Goal: Task Accomplishment & Management: Manage account settings

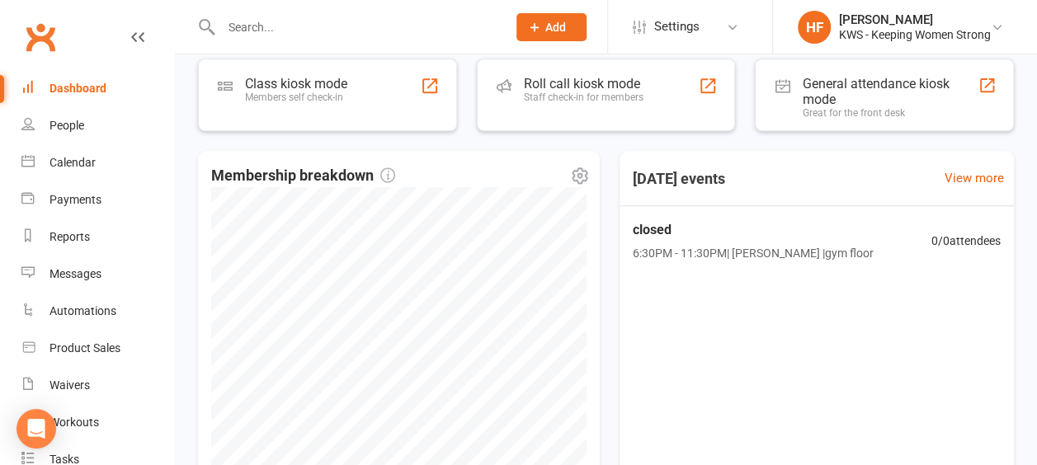
scroll to position [366, 0]
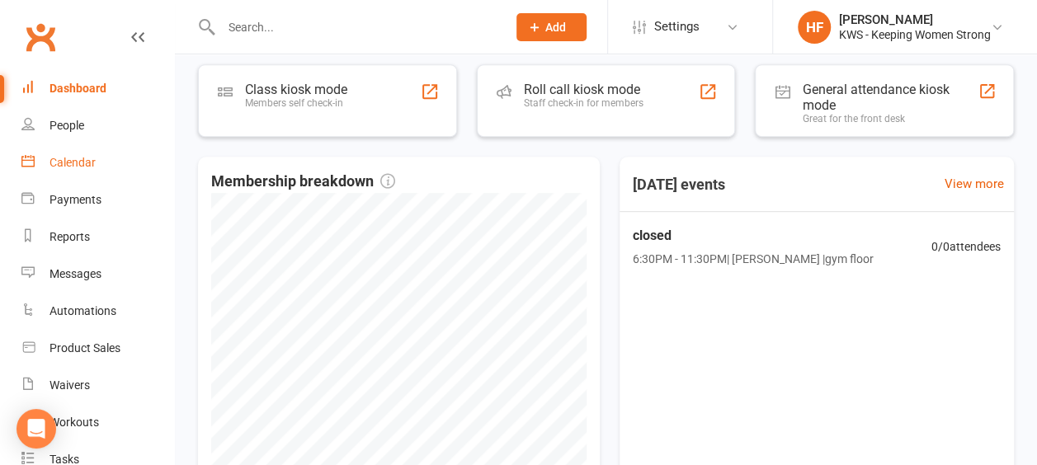
click at [80, 162] on div "Calendar" at bounding box center [72, 162] width 46 height 13
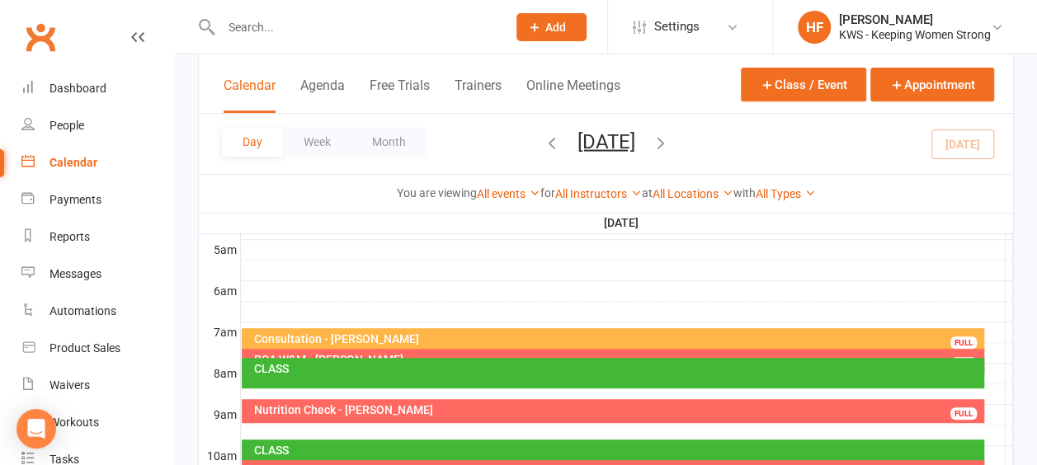
scroll to position [330, 0]
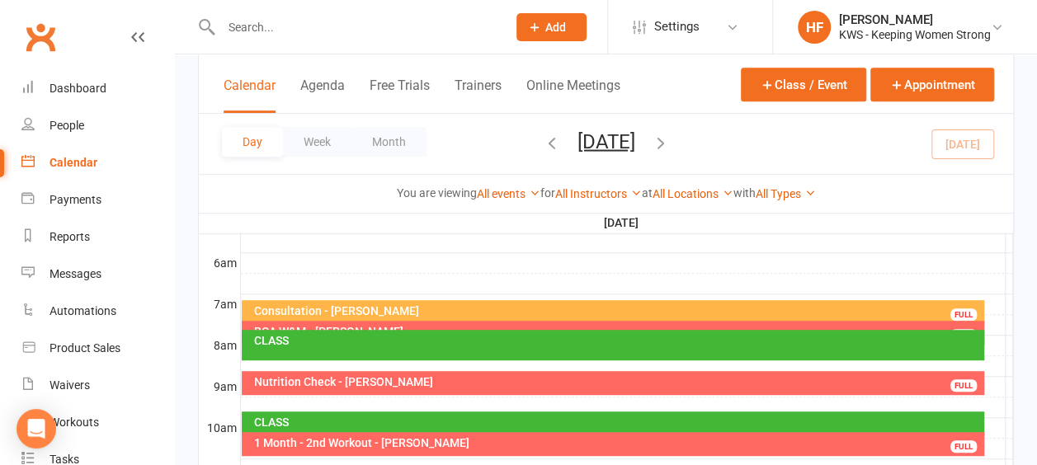
click at [435, 324] on div "BCA W&M - [PERSON_NAME] FULL" at bounding box center [613, 333] width 742 height 24
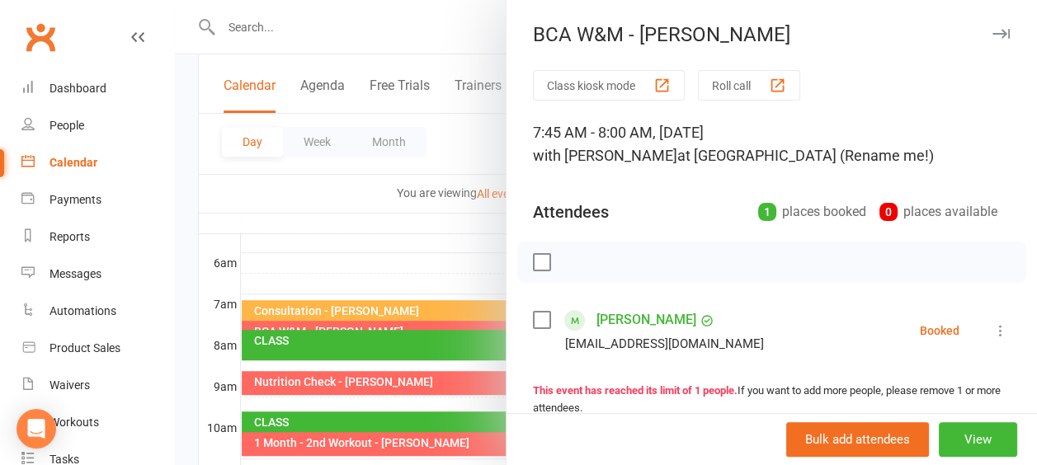
click at [409, 259] on div at bounding box center [606, 232] width 862 height 465
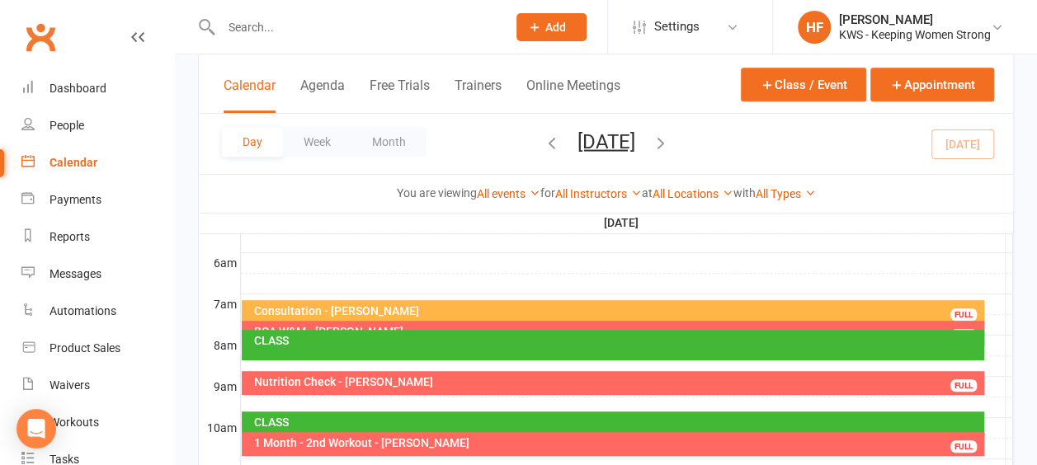
click at [416, 378] on div "Nutrition Check - [PERSON_NAME]" at bounding box center [616, 382] width 727 height 12
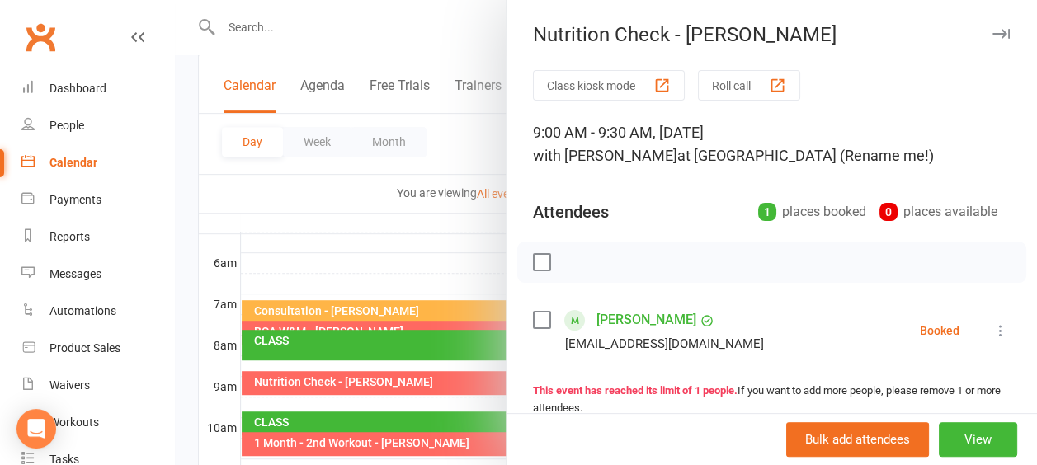
click at [311, 193] on div at bounding box center [606, 232] width 862 height 465
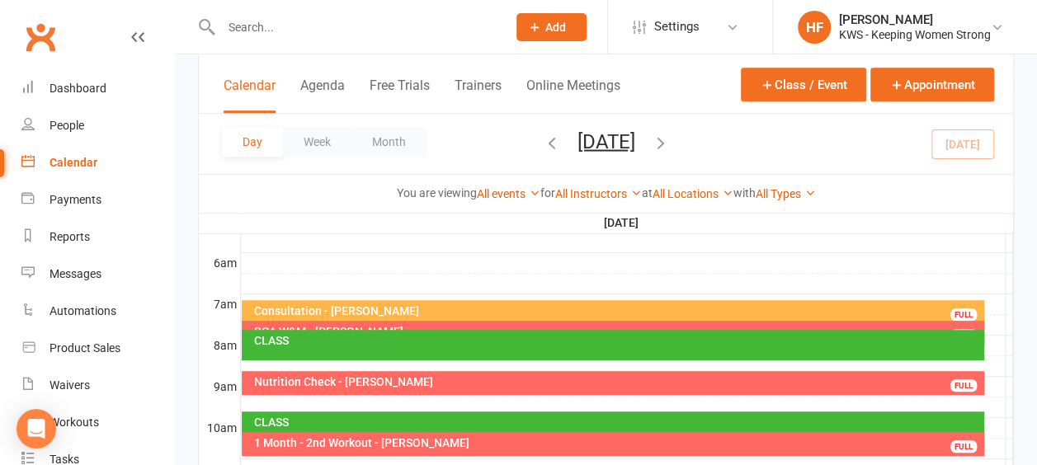
drag, startPoint x: 277, startPoint y: 35, endPoint x: 278, endPoint y: 27, distance: 8.3
click at [277, 34] on input "text" at bounding box center [355, 27] width 279 height 23
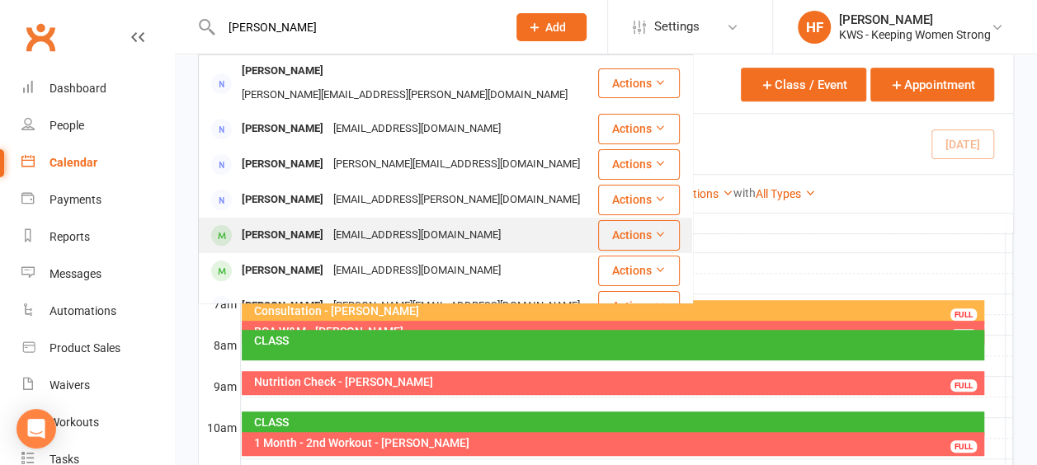
type input "[PERSON_NAME]"
click at [289, 224] on div "[PERSON_NAME]" at bounding box center [283, 236] width 92 height 24
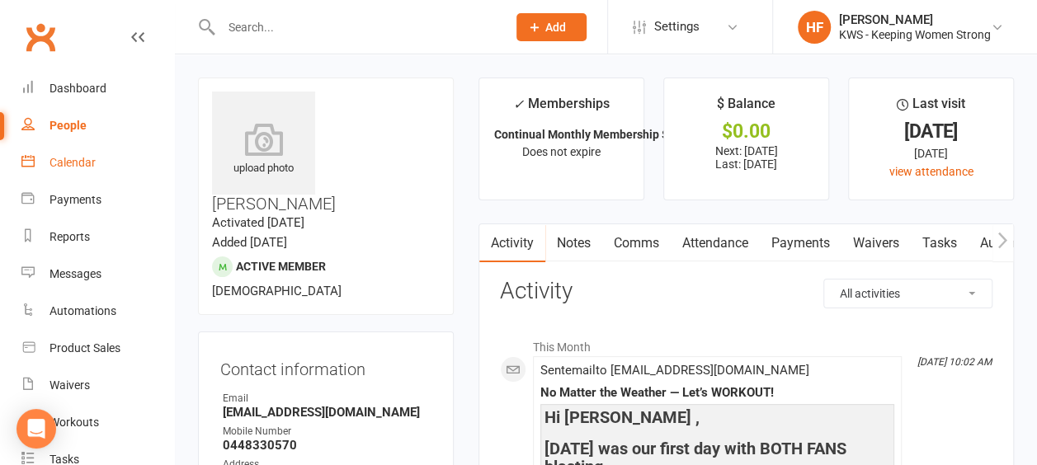
click at [74, 162] on div "Calendar" at bounding box center [72, 162] width 46 height 13
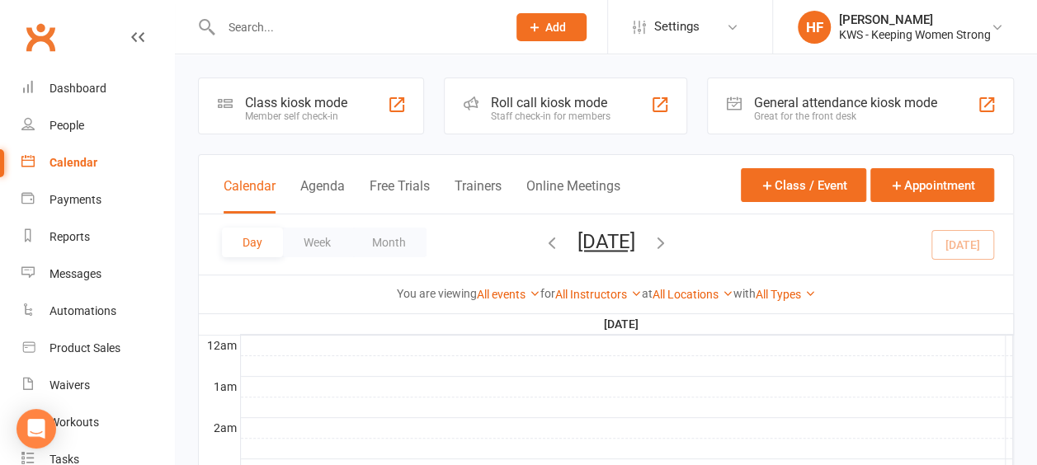
click at [670, 244] on icon "button" at bounding box center [661, 242] width 18 height 18
click at [670, 239] on icon "button" at bounding box center [661, 242] width 18 height 18
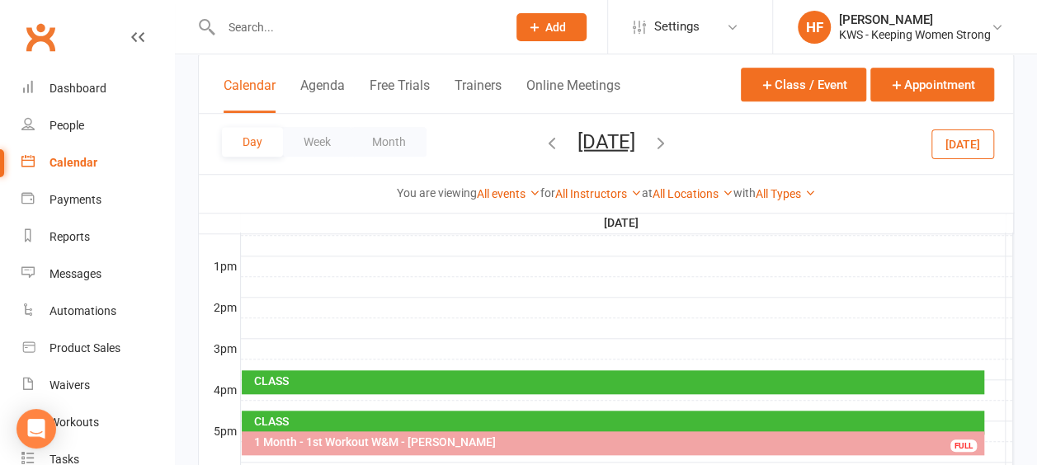
scroll to position [577, 0]
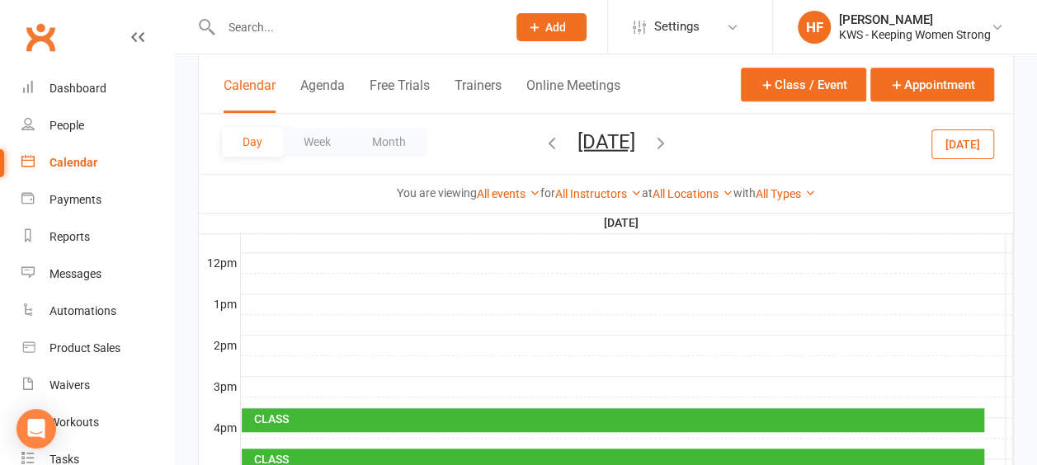
click at [670, 141] on icon "button" at bounding box center [661, 142] width 18 height 18
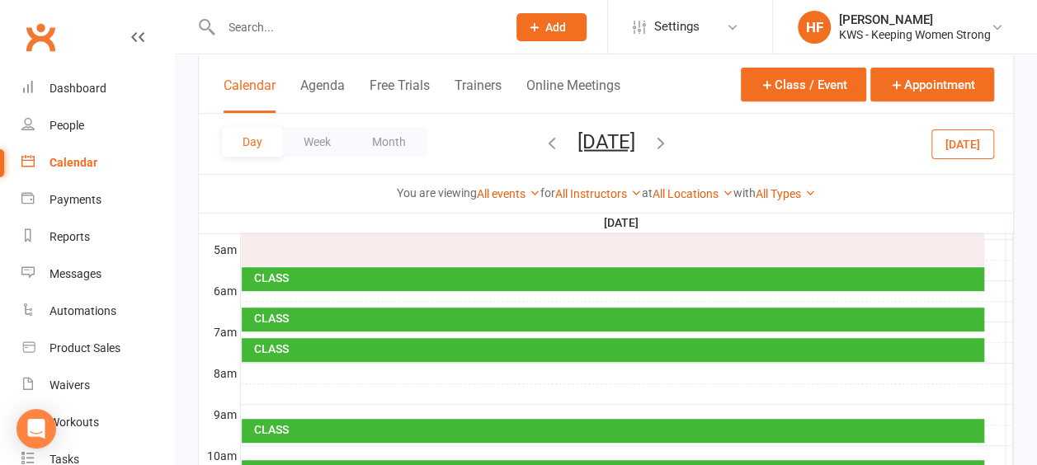
scroll to position [481, 0]
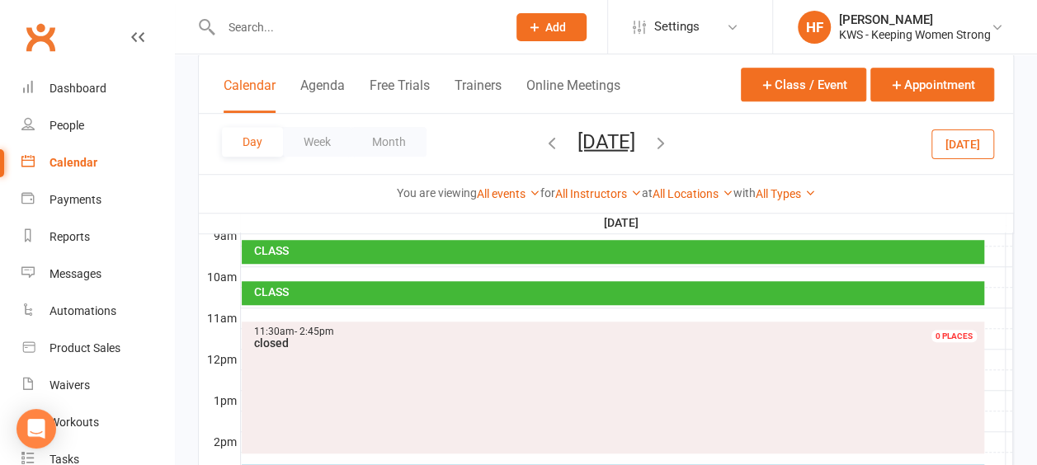
click at [670, 139] on icon "button" at bounding box center [661, 142] width 18 height 18
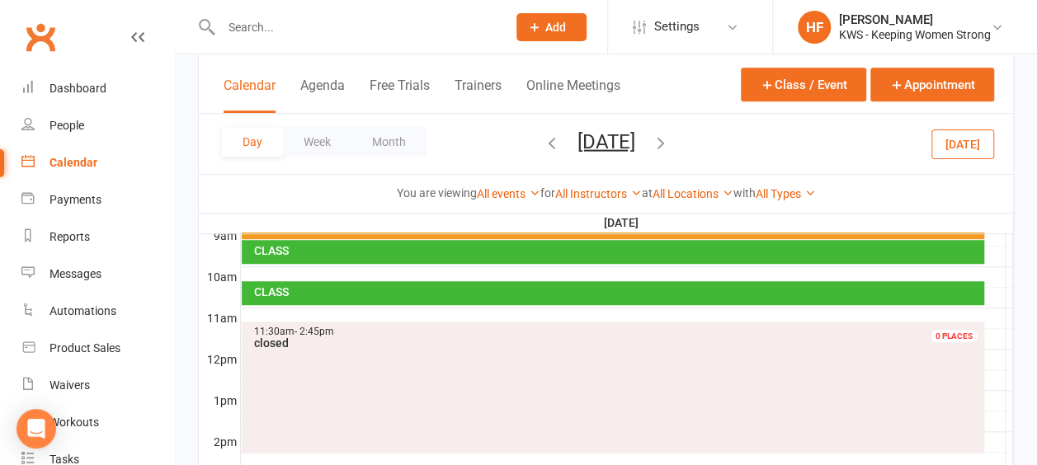
click at [670, 145] on icon "button" at bounding box center [661, 142] width 18 height 18
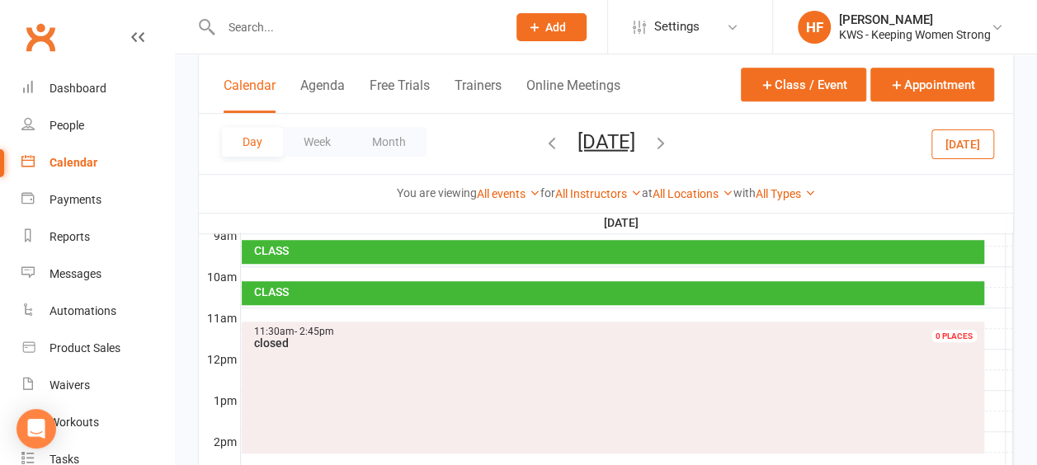
click at [670, 144] on icon "button" at bounding box center [661, 142] width 18 height 18
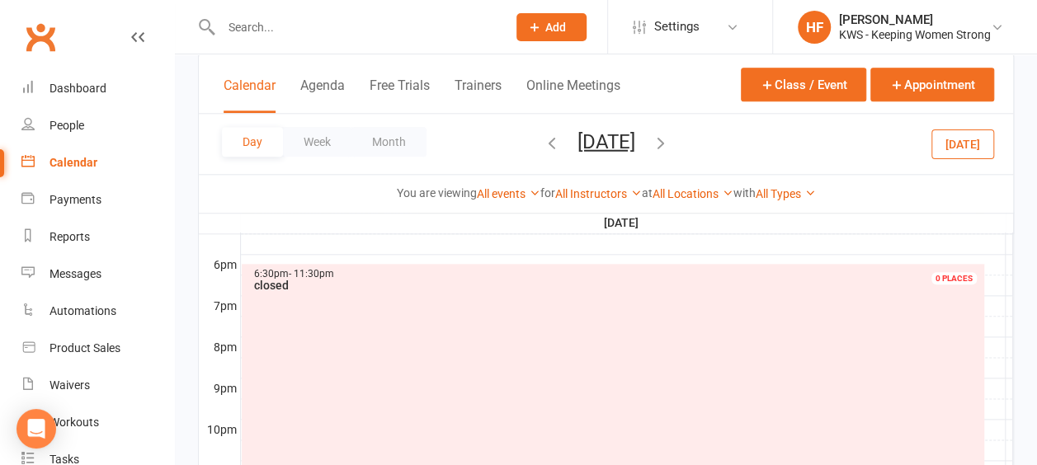
scroll to position [646, 0]
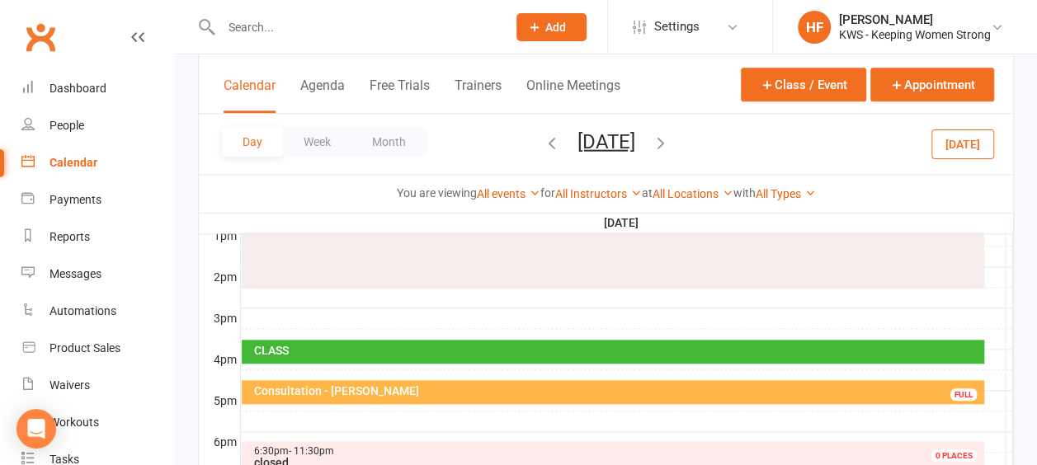
click at [281, 31] on input "text" at bounding box center [355, 27] width 279 height 23
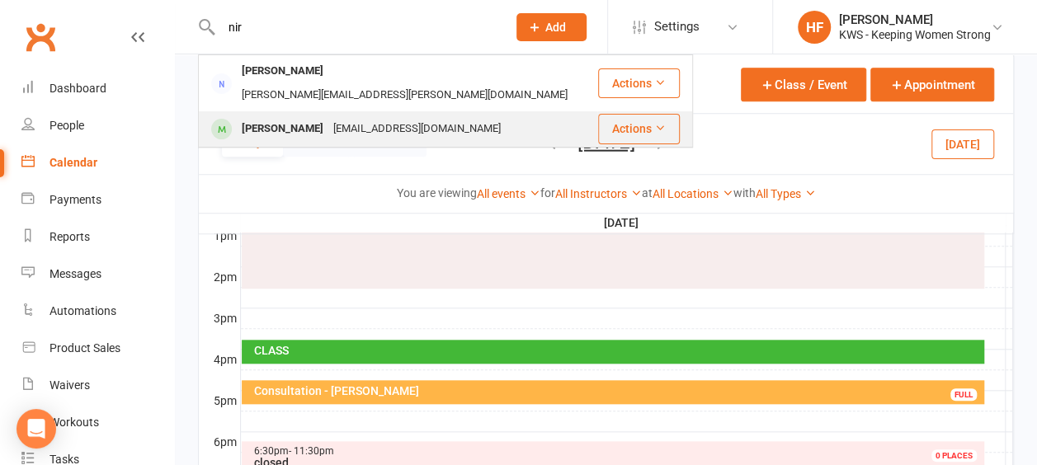
type input "nir"
click at [323, 117] on div "[PERSON_NAME]" at bounding box center [283, 129] width 92 height 24
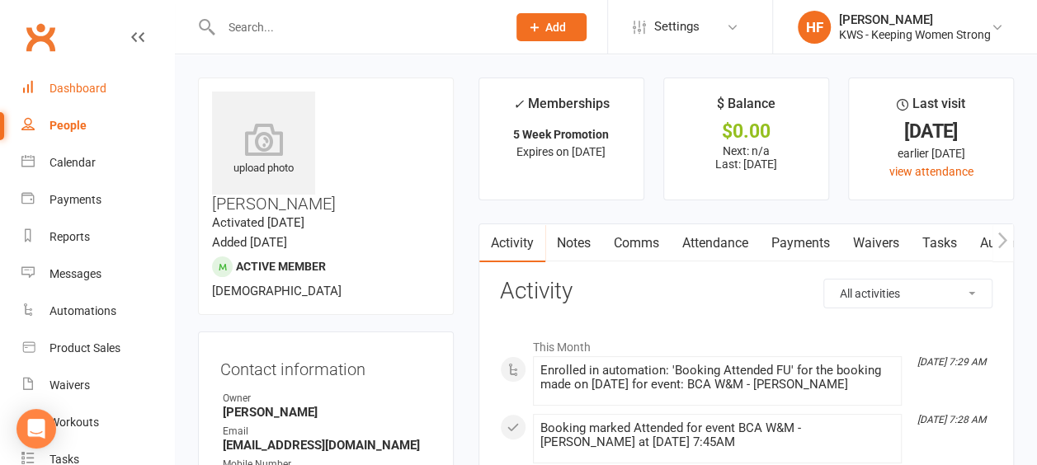
click at [74, 87] on div "Dashboard" at bounding box center [77, 88] width 57 height 13
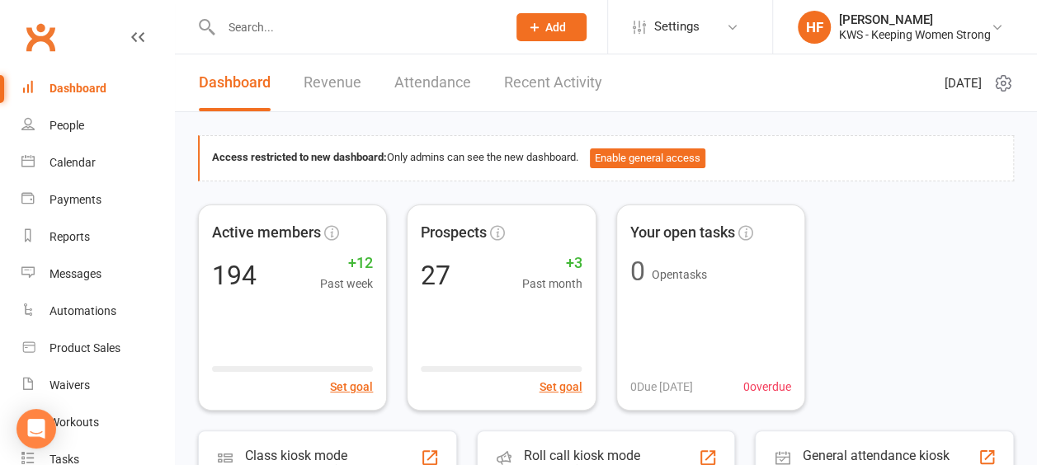
click at [551, 81] on link "Recent Activity" at bounding box center [553, 82] width 98 height 57
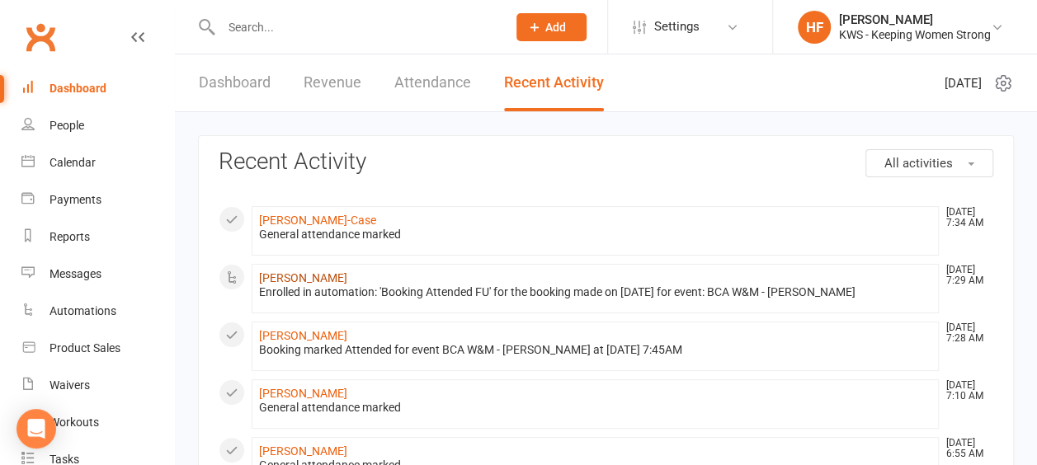
click at [324, 279] on link "[PERSON_NAME]" at bounding box center [303, 277] width 88 height 13
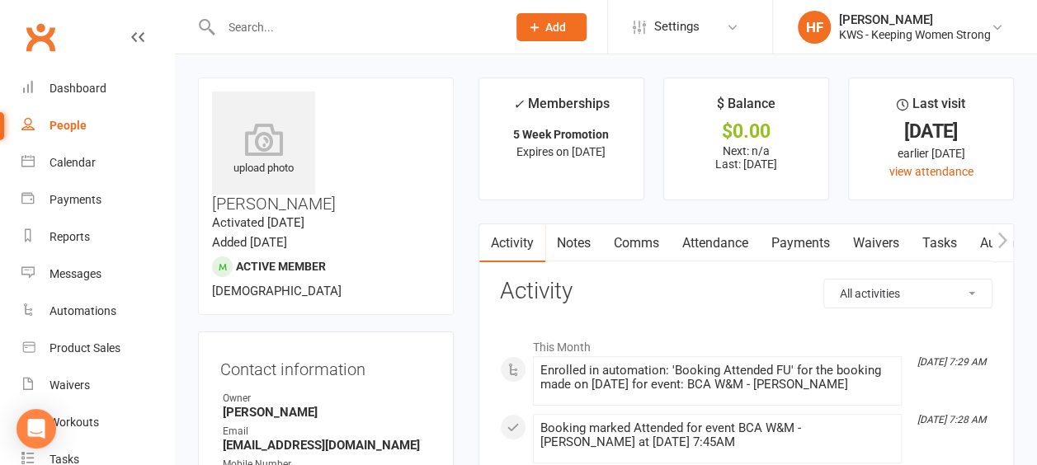
click at [268, 26] on input "text" at bounding box center [355, 27] width 279 height 23
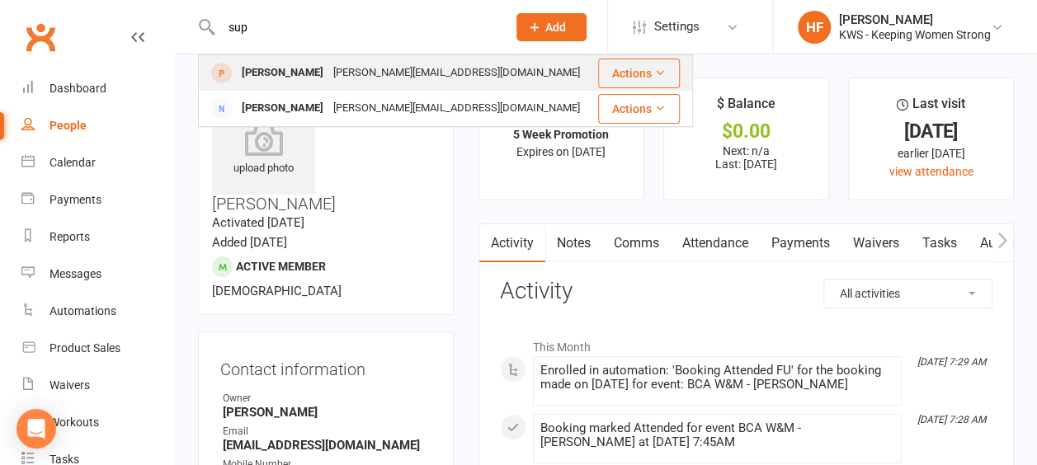
type input "sup"
click at [315, 76] on div "[PERSON_NAME]" at bounding box center [283, 73] width 92 height 24
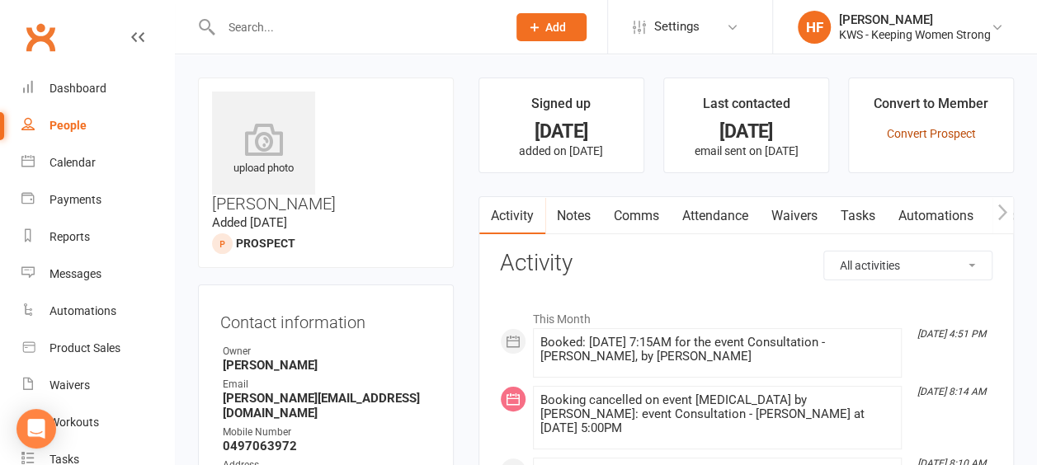
click at [924, 135] on link "Convert Prospect" at bounding box center [930, 133] width 89 height 13
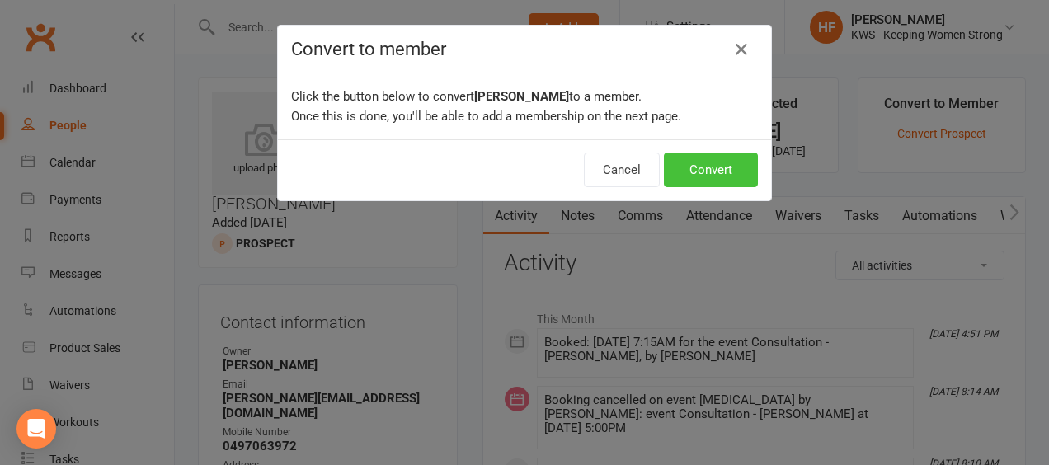
click at [691, 171] on button "Convert" at bounding box center [711, 170] width 94 height 35
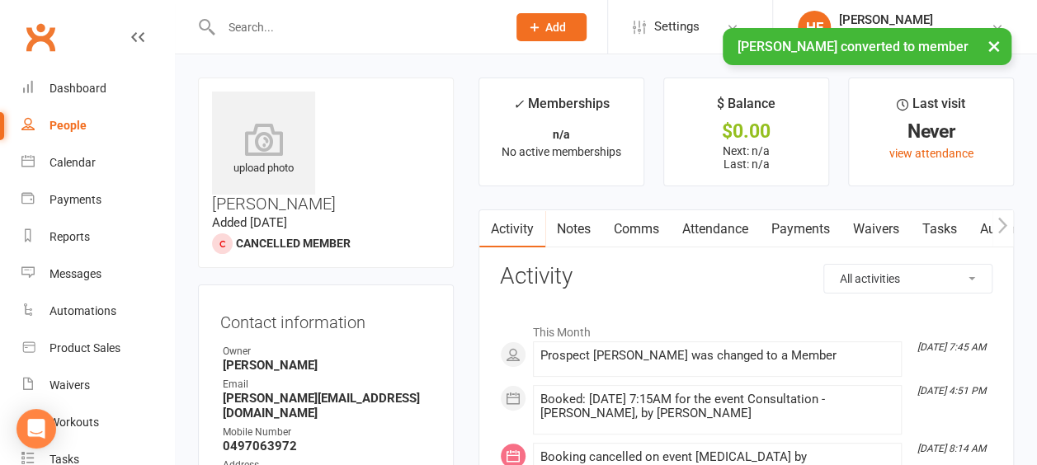
scroll to position [165, 0]
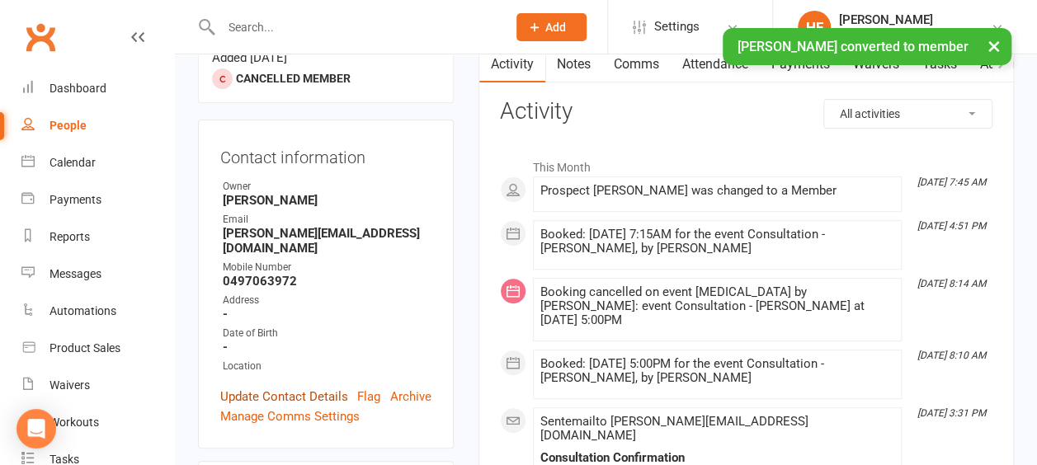
click at [300, 387] on link "Update Contact Details" at bounding box center [284, 397] width 128 height 20
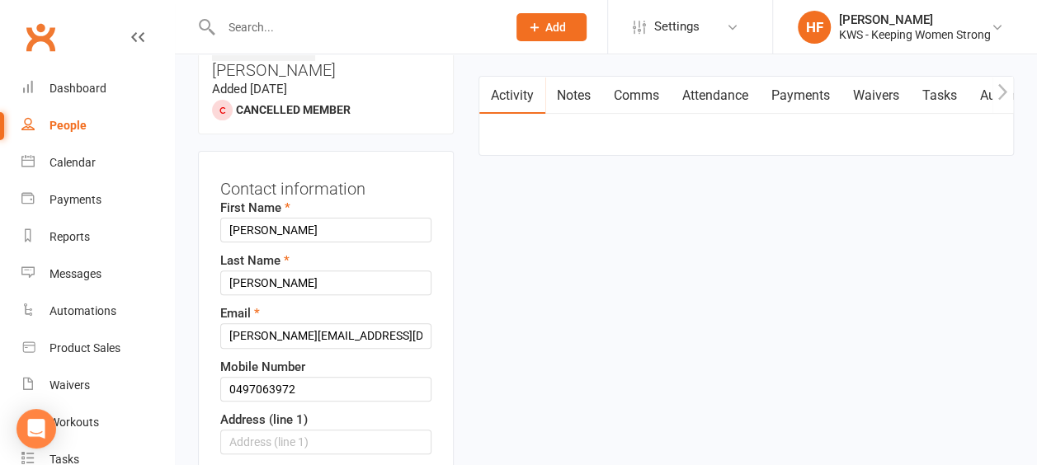
scroll to position [242, 0]
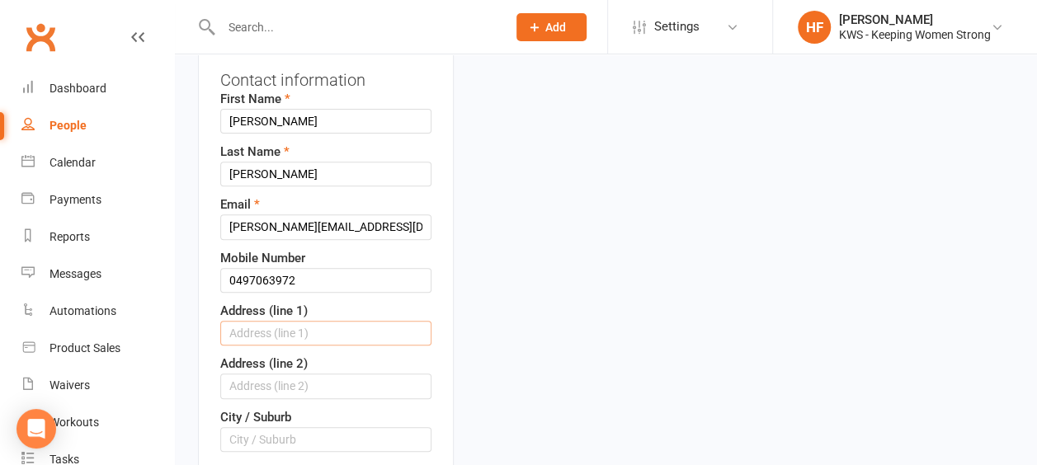
click at [258, 321] on input "text" at bounding box center [325, 333] width 211 height 25
type input "[STREET_ADDRESS][PERSON_NAME]"
click at [262, 427] on input "text" at bounding box center [325, 439] width 211 height 25
type input "Willetton"
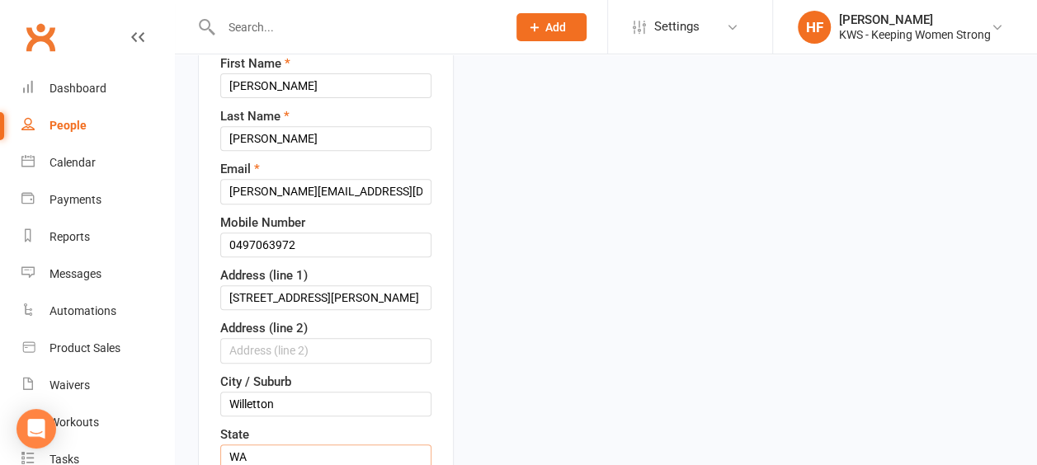
scroll to position [325, 0]
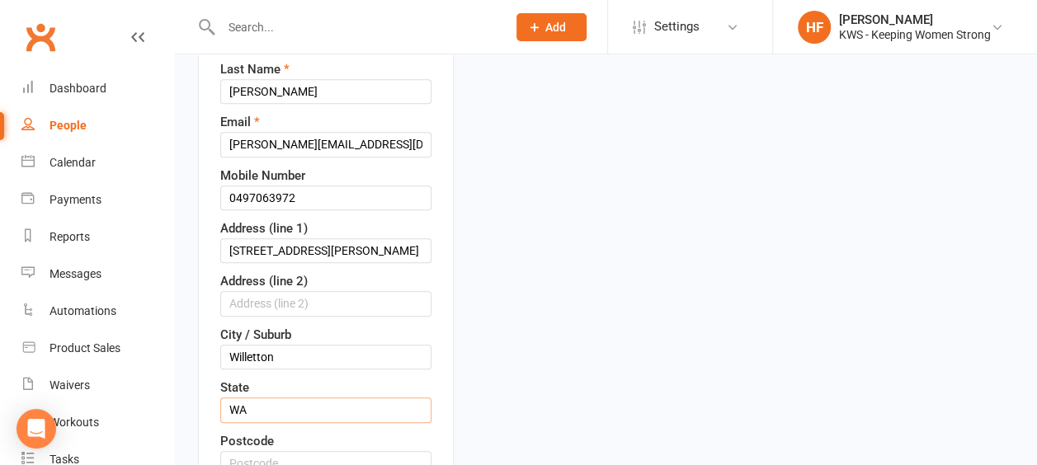
type input "WA"
click at [296, 451] on input "text" at bounding box center [325, 463] width 211 height 25
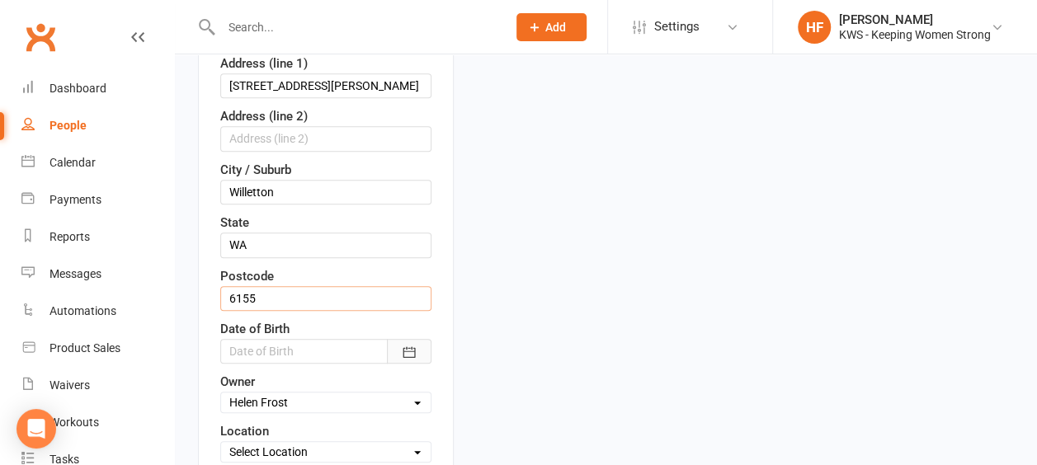
type input "6155"
click at [412, 344] on icon "button" at bounding box center [409, 352] width 16 height 16
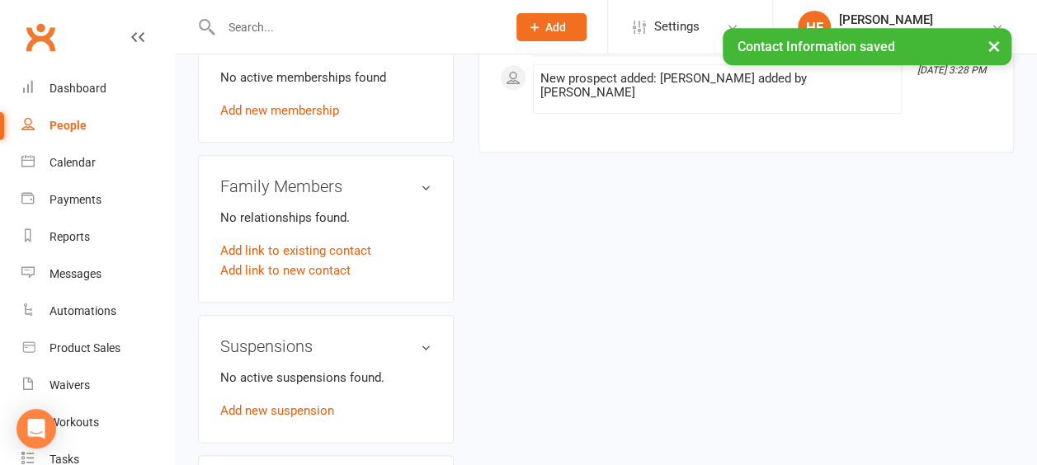
scroll to position [737, 0]
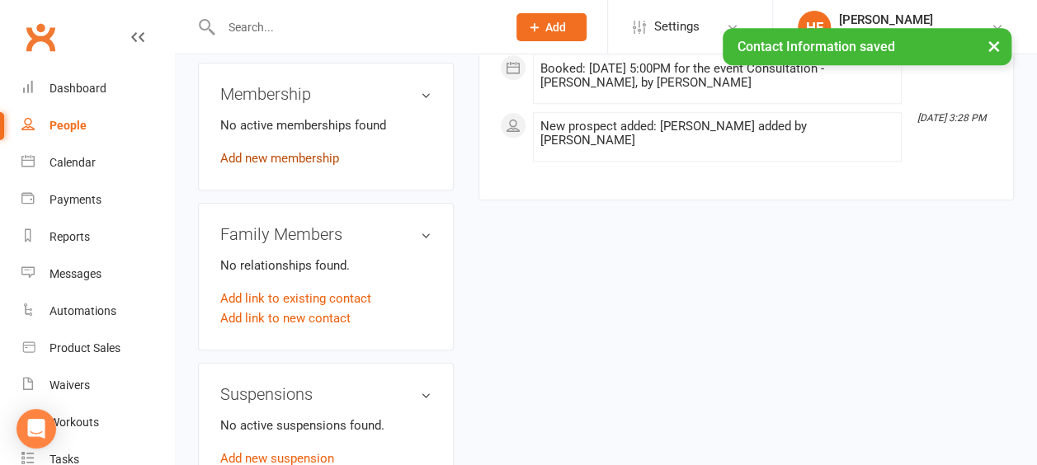
click at [304, 151] on link "Add new membership" at bounding box center [279, 158] width 119 height 15
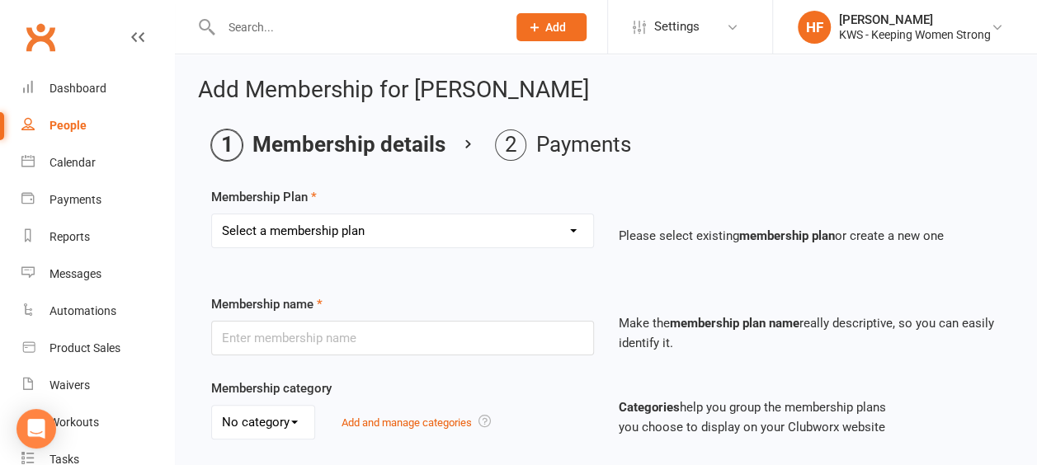
click at [575, 231] on select "Select a membership plan Create new Membership Plan Continual Monthly Membershi…" at bounding box center [402, 230] width 381 height 33
select select "7"
click at [212, 214] on select "Select a membership plan Create new Membership Plan Continual Monthly Membershi…" at bounding box center [402, 230] width 381 height 33
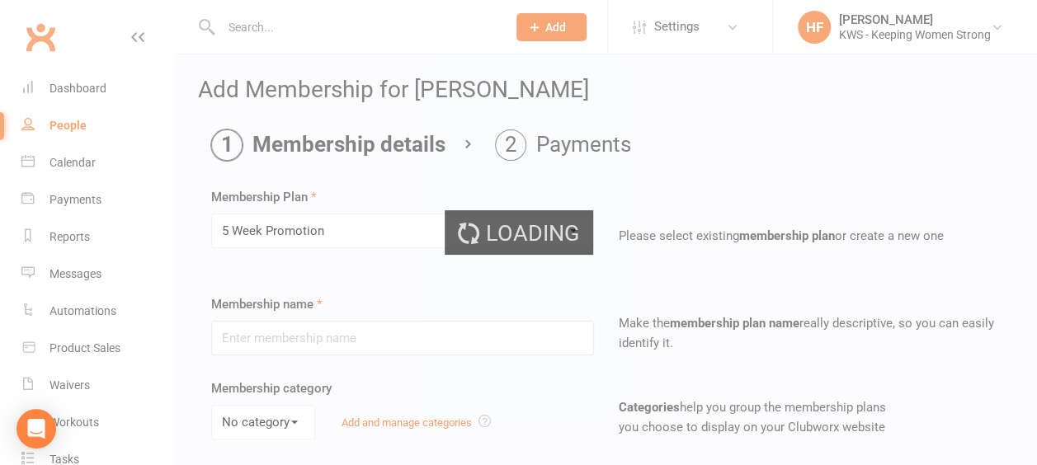
type input "5 Week Promotion"
select select "0"
type input "5"
select select "1"
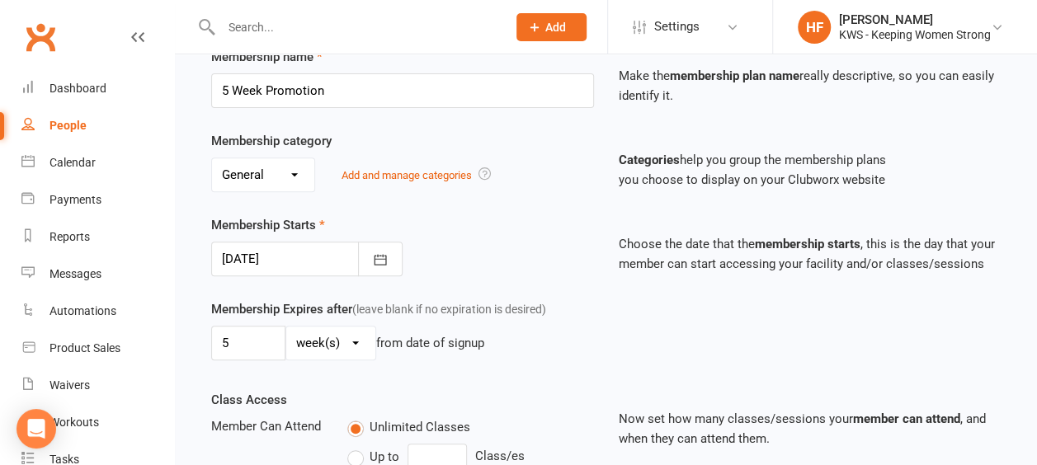
scroll to position [330, 0]
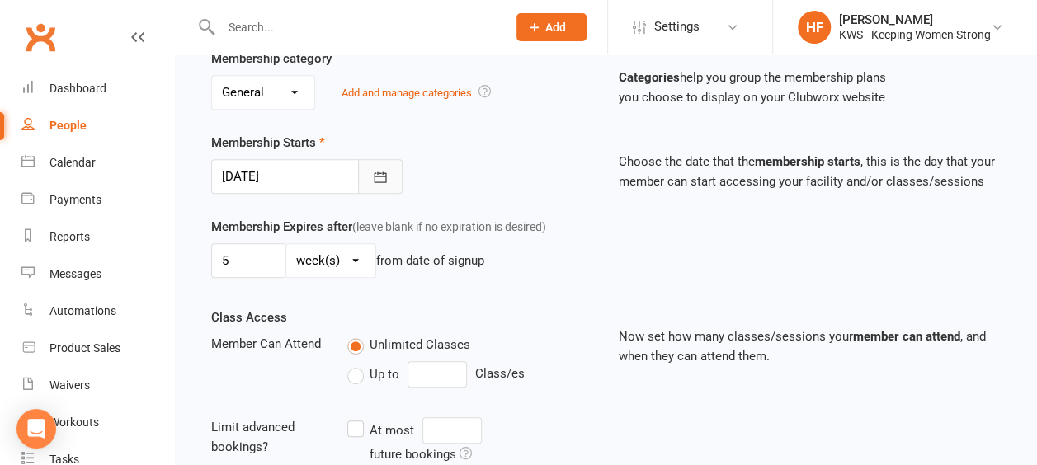
click at [379, 175] on icon "button" at bounding box center [380, 177] width 16 height 16
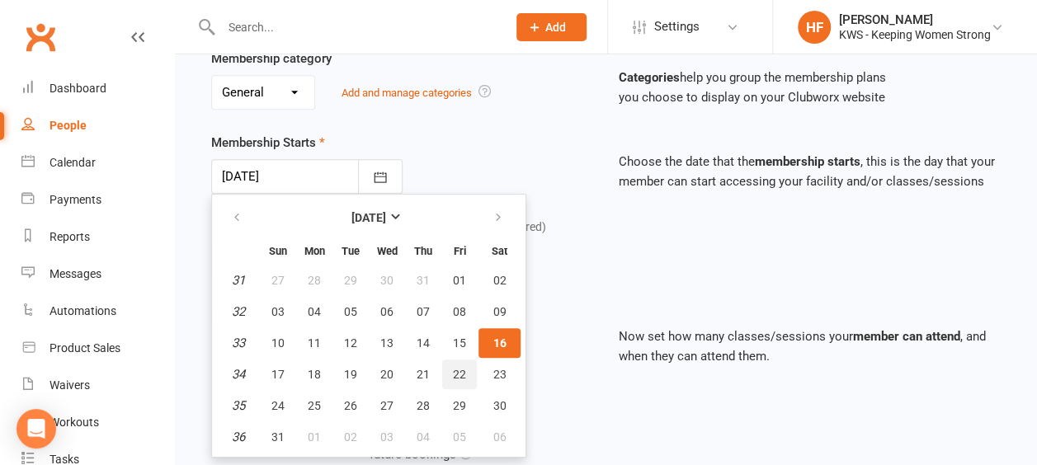
click at [458, 370] on span "22" at bounding box center [459, 374] width 13 height 13
type input "[DATE]"
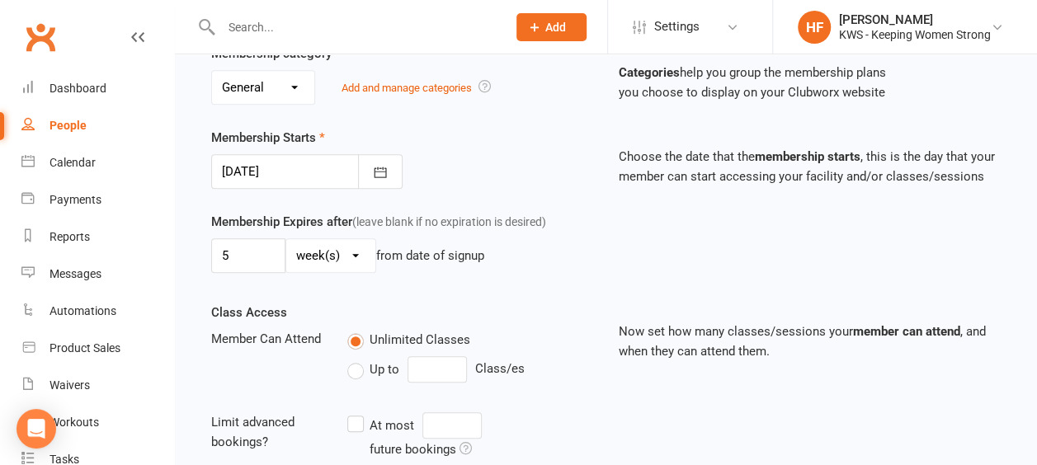
scroll to position [619, 0]
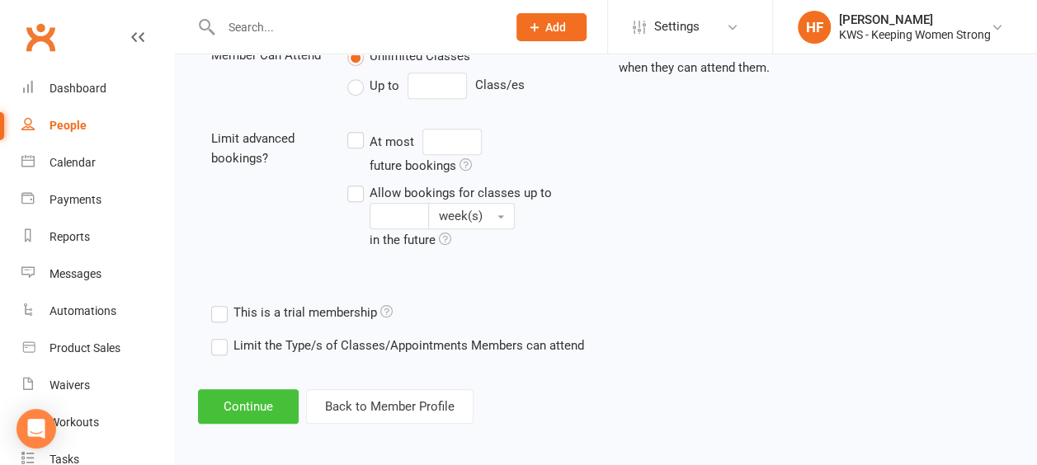
click at [244, 405] on button "Continue" at bounding box center [248, 406] width 101 height 35
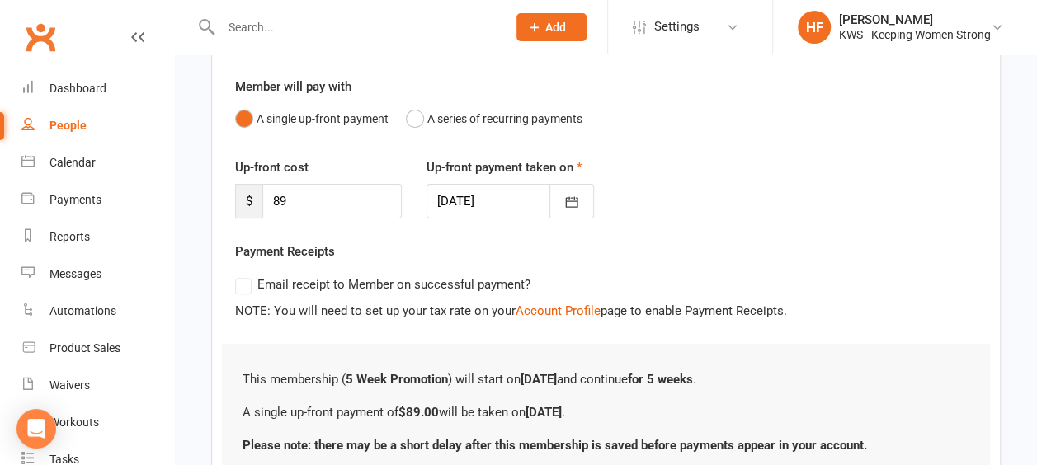
scroll to position [269, 0]
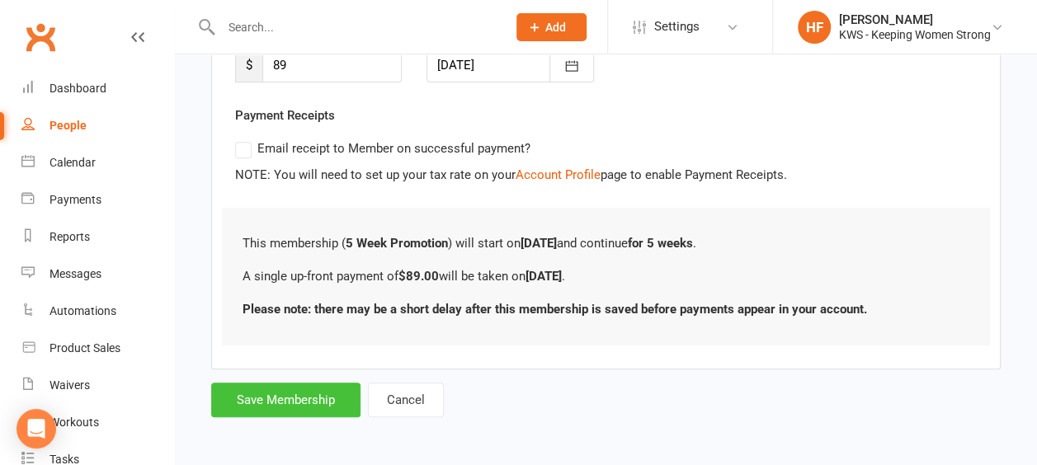
click at [294, 398] on button "Save Membership" at bounding box center [285, 400] width 149 height 35
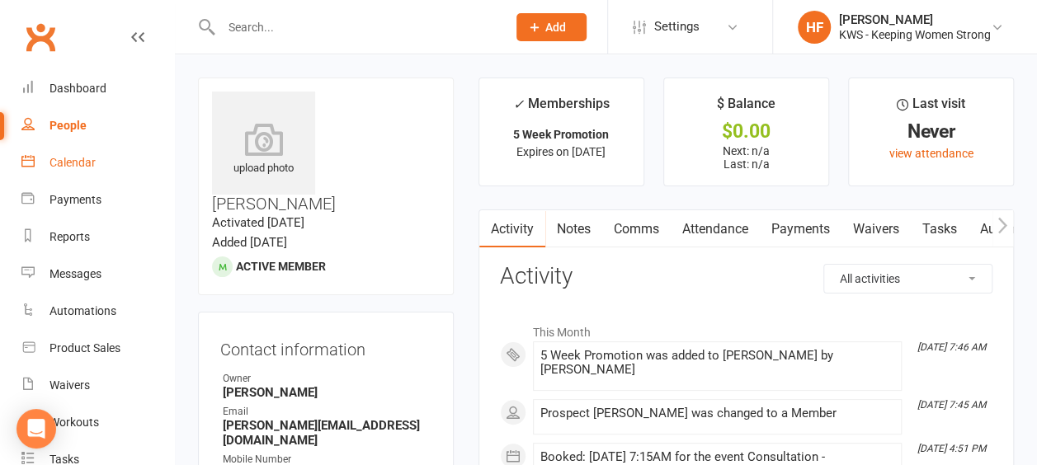
click at [82, 162] on div "Calendar" at bounding box center [72, 162] width 46 height 13
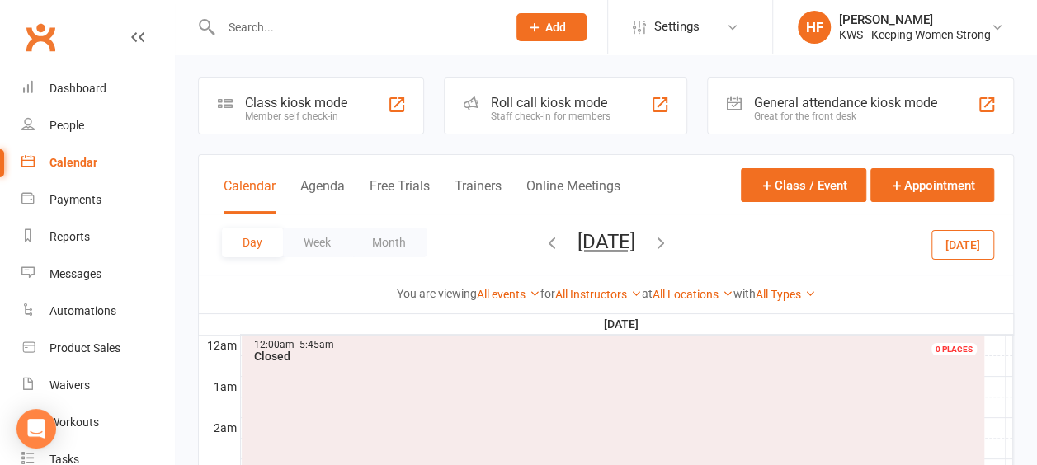
click at [670, 242] on icon "button" at bounding box center [661, 242] width 18 height 18
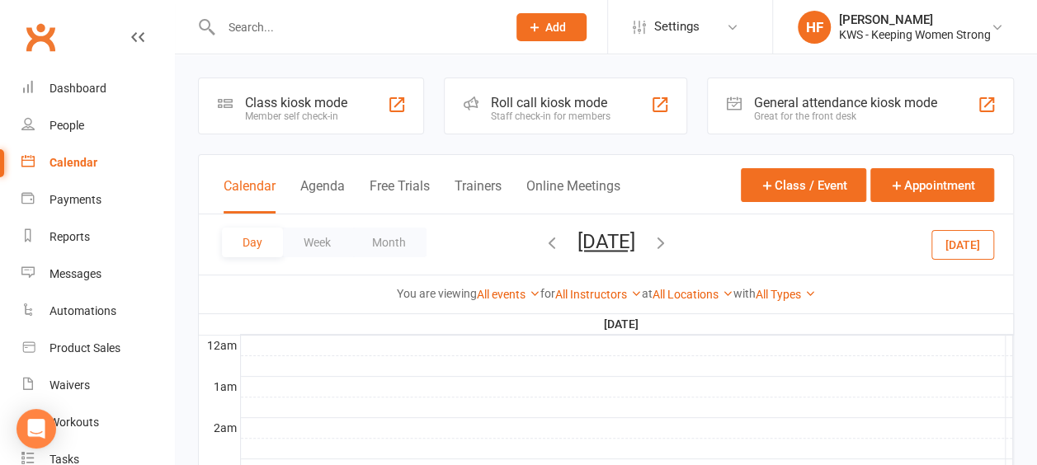
click at [670, 241] on icon "button" at bounding box center [661, 242] width 18 height 18
click at [670, 243] on icon "button" at bounding box center [661, 242] width 18 height 18
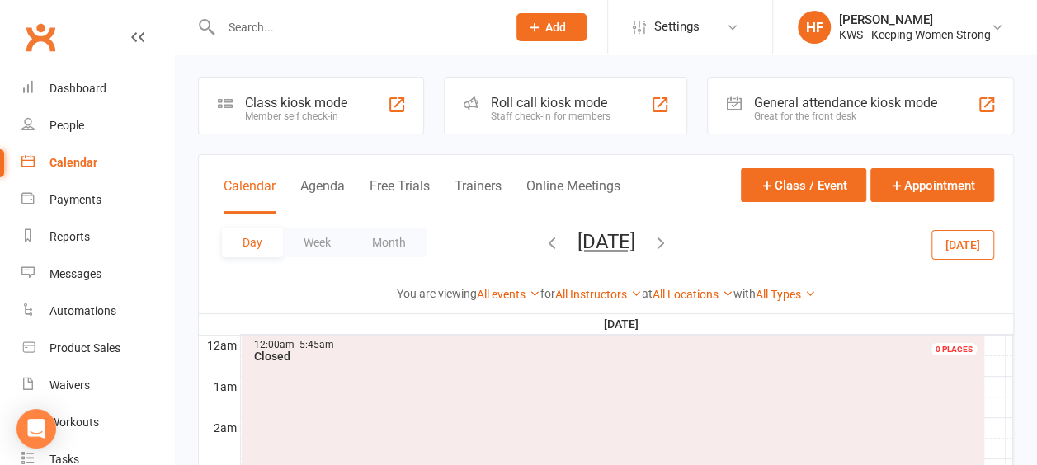
click at [670, 241] on icon "button" at bounding box center [661, 242] width 18 height 18
click at [670, 242] on icon "button" at bounding box center [661, 242] width 18 height 18
click at [670, 246] on icon "button" at bounding box center [661, 242] width 18 height 18
click at [670, 238] on icon "button" at bounding box center [661, 242] width 18 height 18
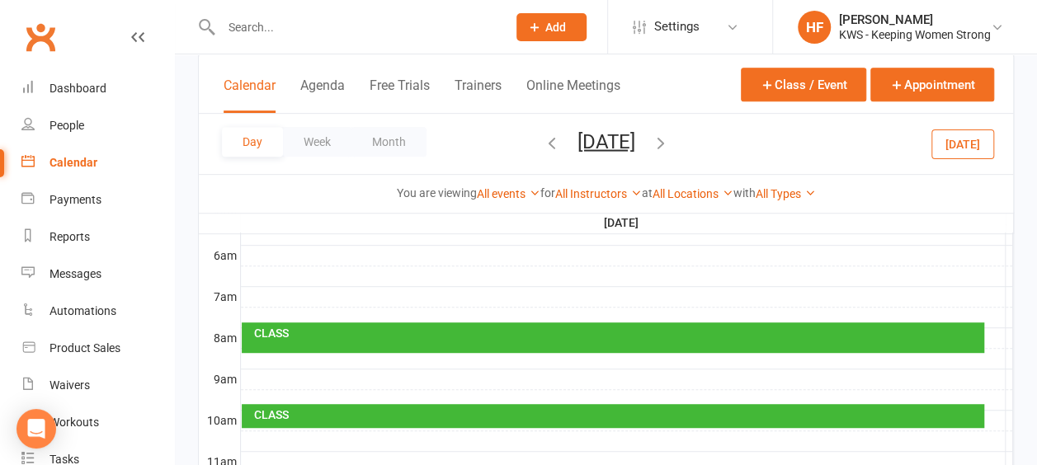
scroll to position [247, 0]
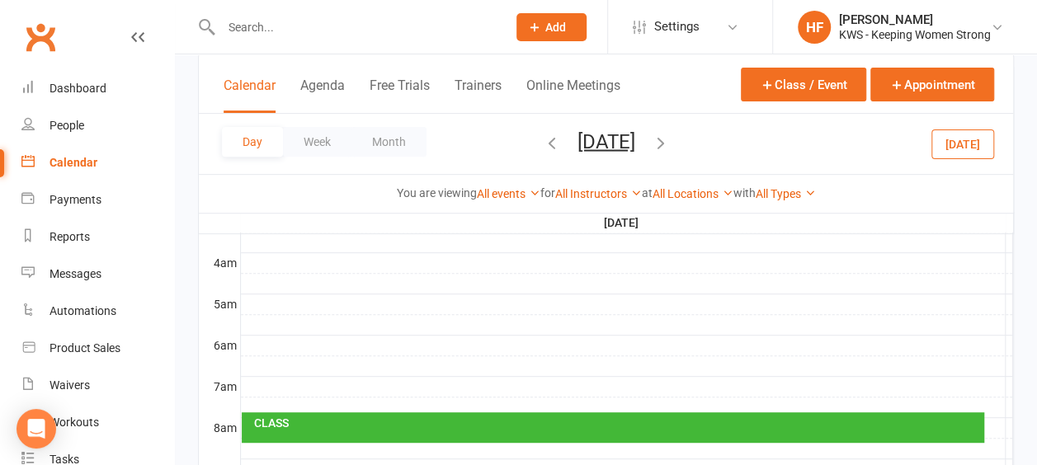
click at [271, 380] on div at bounding box center [627, 387] width 772 height 20
click at [282, 338] on button "Add Appointment" at bounding box center [280, 343] width 96 height 20
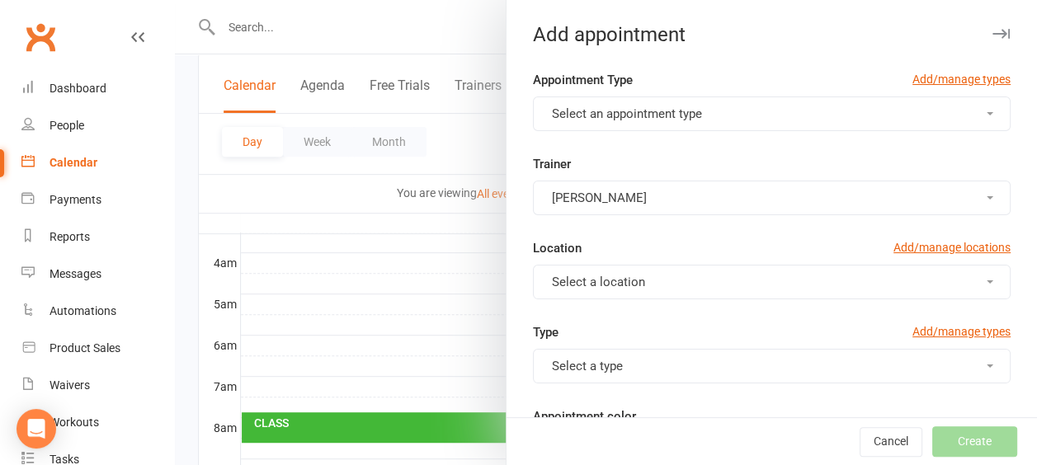
click at [964, 117] on button "Select an appointment type" at bounding box center [772, 114] width 478 height 35
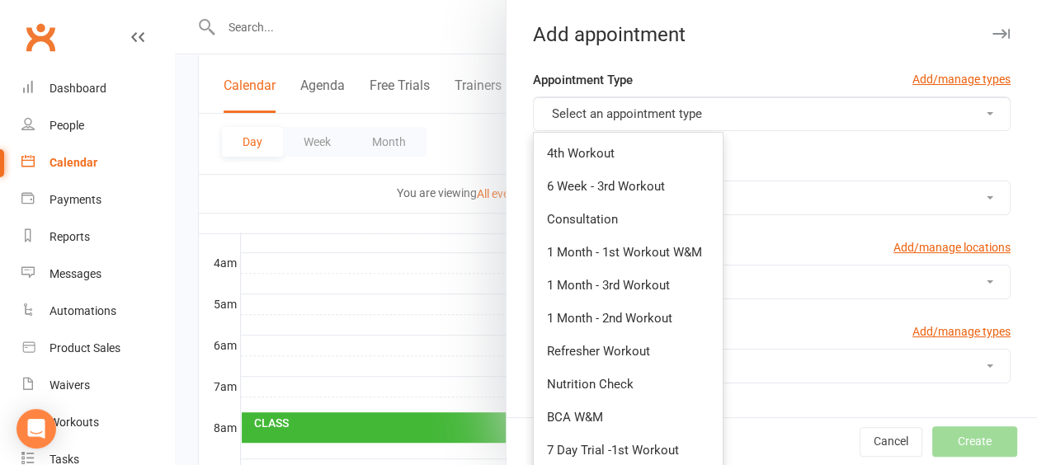
click at [968, 115] on button "Select an appointment type" at bounding box center [772, 114] width 478 height 35
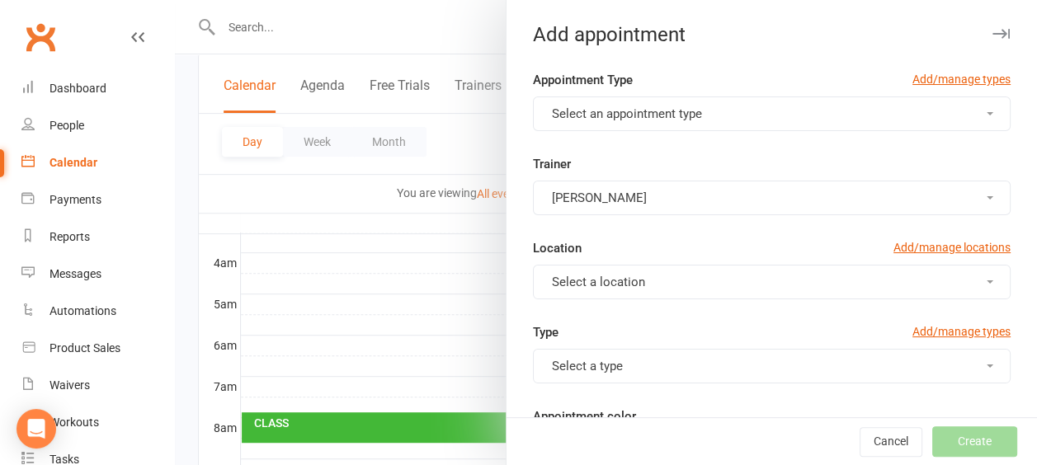
click at [967, 111] on button "Select an appointment type" at bounding box center [772, 114] width 478 height 35
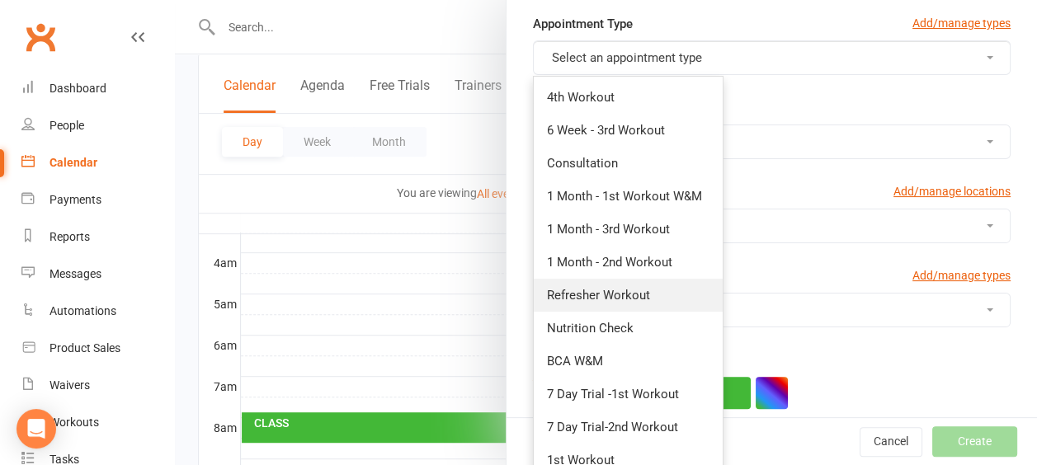
scroll to position [82, 0]
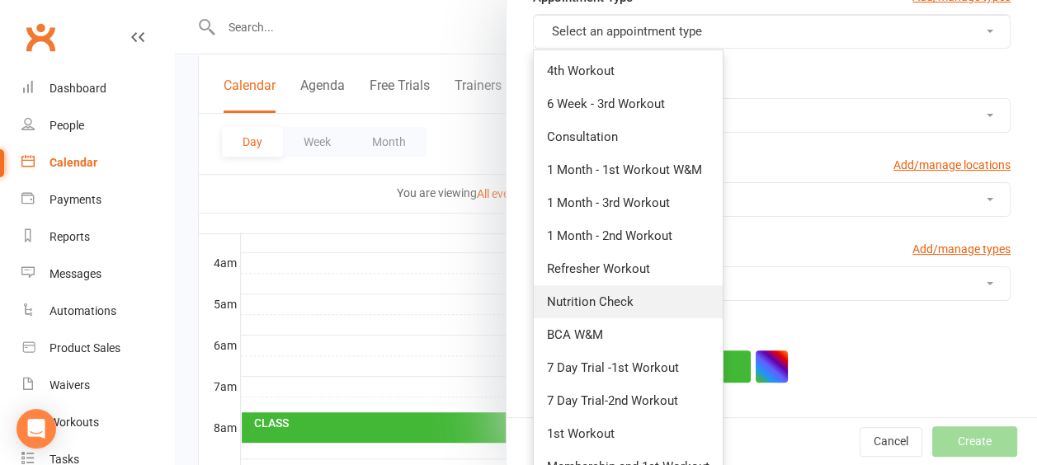
click at [638, 303] on link "Nutrition Check" at bounding box center [628, 301] width 189 height 33
type input "7:30am"
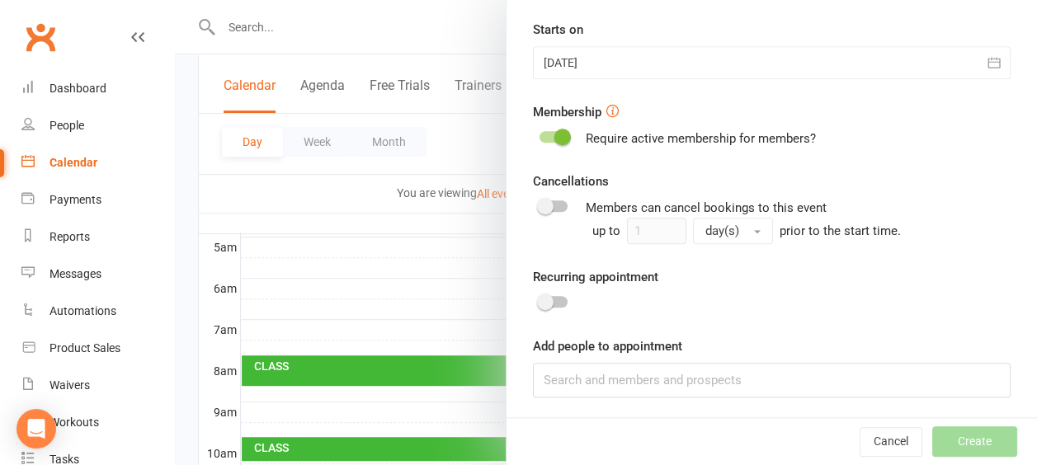
scroll to position [330, 0]
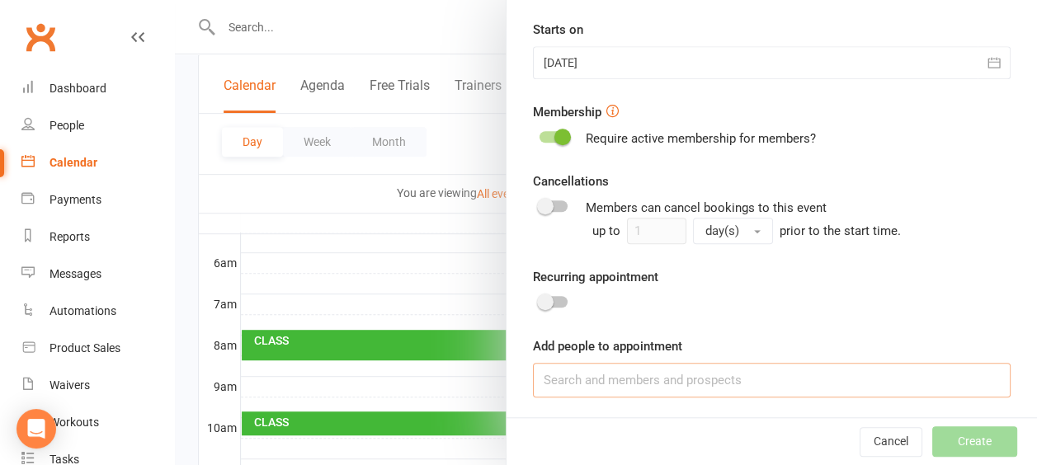
drag, startPoint x: 558, startPoint y: 378, endPoint x: 574, endPoint y: 352, distance: 30.4
click at [572, 357] on div "Add people to appointment" at bounding box center [772, 367] width 478 height 61
type input "nir"
